Goal: Find specific page/section: Find specific page/section

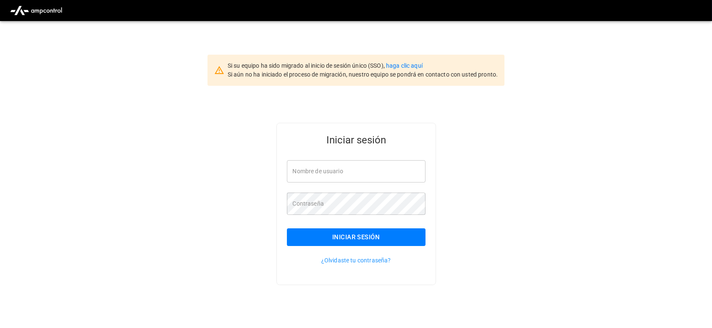
type input "**********"
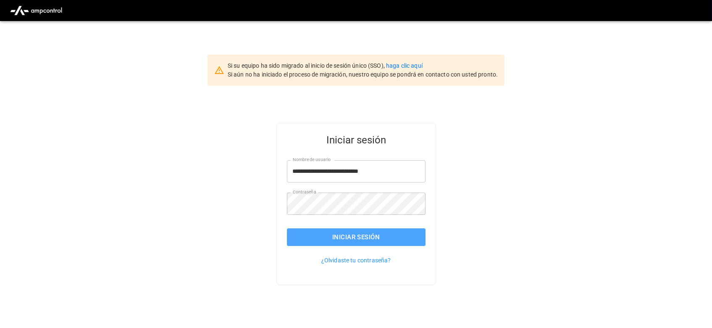
click at [356, 242] on button "Iniciar sesión" at bounding box center [356, 237] width 139 height 18
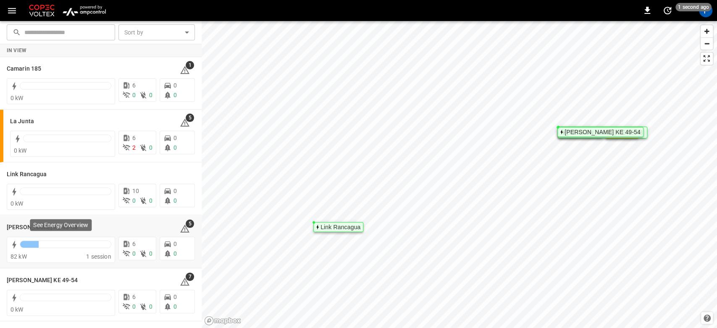
click at [46, 228] on p "See Energy Overview" at bounding box center [60, 225] width 55 height 8
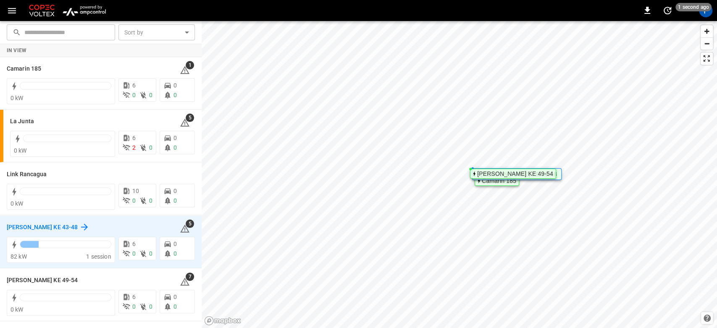
click at [18, 226] on h6 "[PERSON_NAME] KE 43-48" at bounding box center [42, 227] width 71 height 9
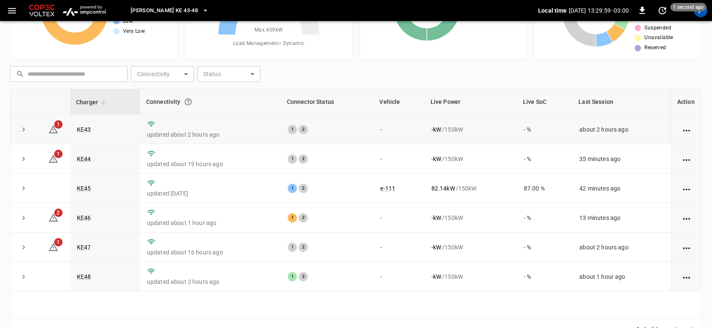
scroll to position [79, 0]
click at [76, 215] on link "KE46" at bounding box center [84, 217] width 18 height 10
